Goal: Information Seeking & Learning: Learn about a topic

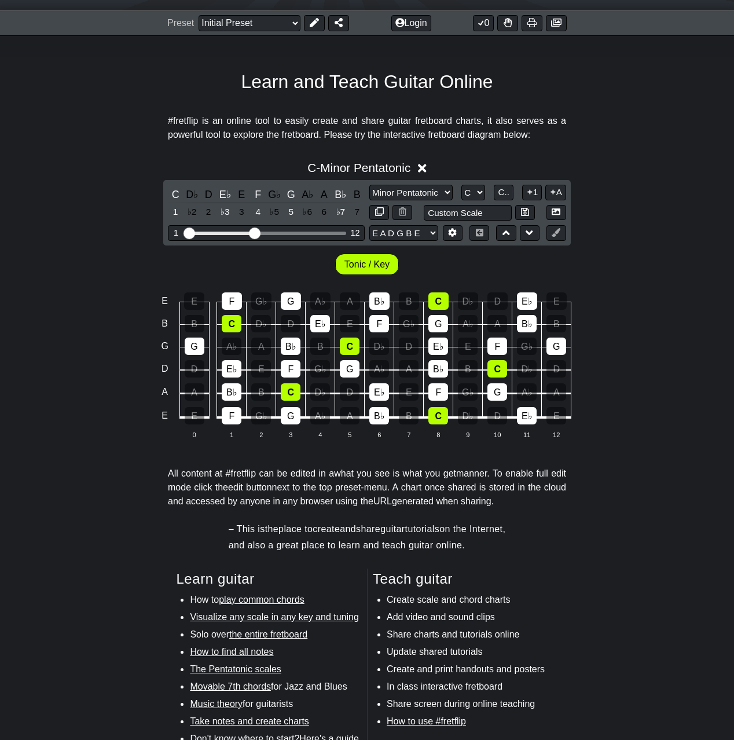
scroll to position [156, 0]
click at [423, 200] on select "Minor Pentatonic Click to edit Minor Pentatonic Major Pentatonic Minor Blues Ma…" at bounding box center [410, 192] width 83 height 16
select select "Major Pentatonic"
click at [369, 197] on select "Minor Pentatonic Click to edit Minor Pentatonic Major Pentatonic Minor Blues Ma…" at bounding box center [410, 192] width 83 height 16
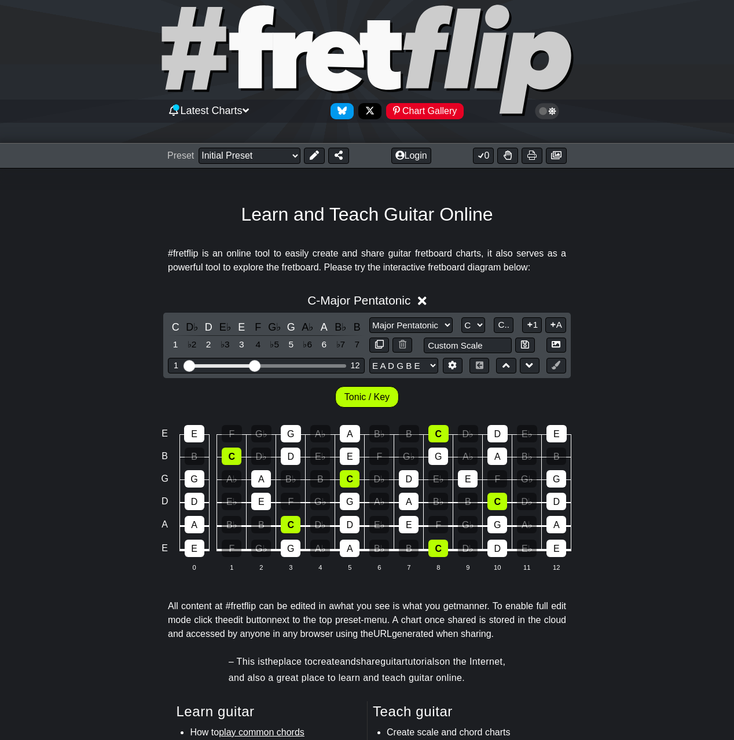
scroll to position [0, 0]
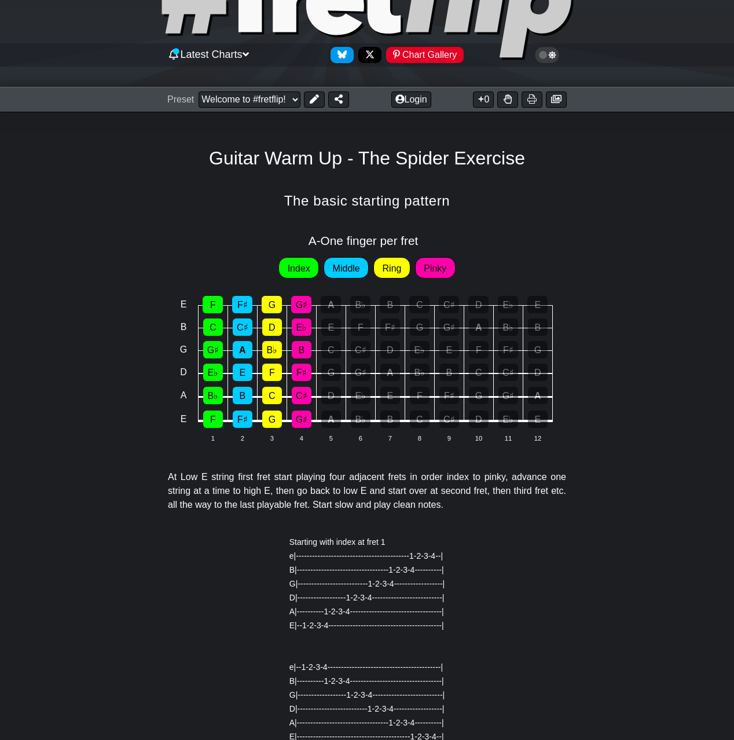
scroll to position [71, 0]
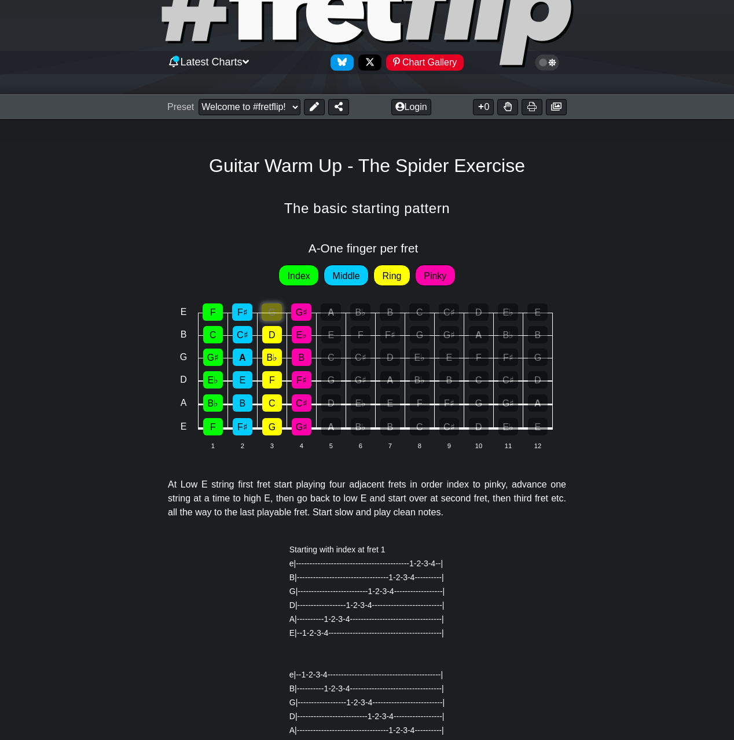
click at [277, 321] on div "G" at bounding box center [272, 311] width 20 height 17
click at [266, 321] on div "G" at bounding box center [272, 311] width 20 height 17
